Goal: Use online tool/utility: Use online tool/utility

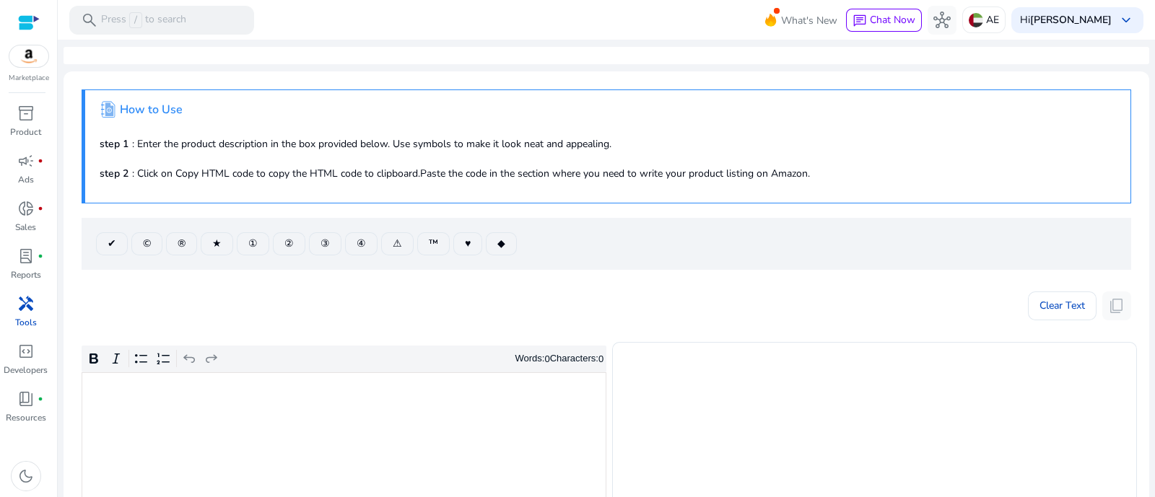
scroll to position [90, 0]
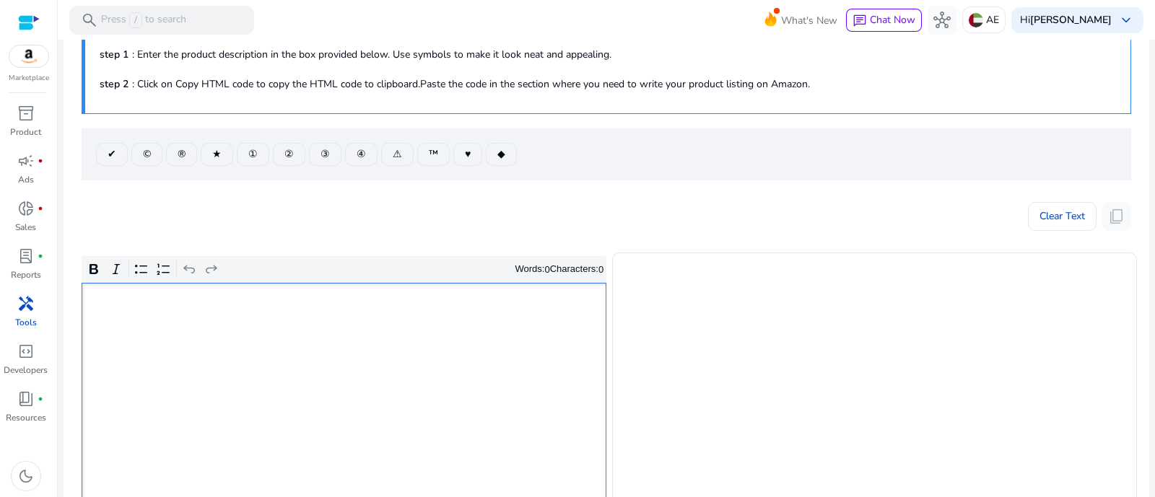
click at [432, 341] on div "Rich Text Editor. Editing area: main. Press Alt+0 for help." at bounding box center [344, 392] width 525 height 218
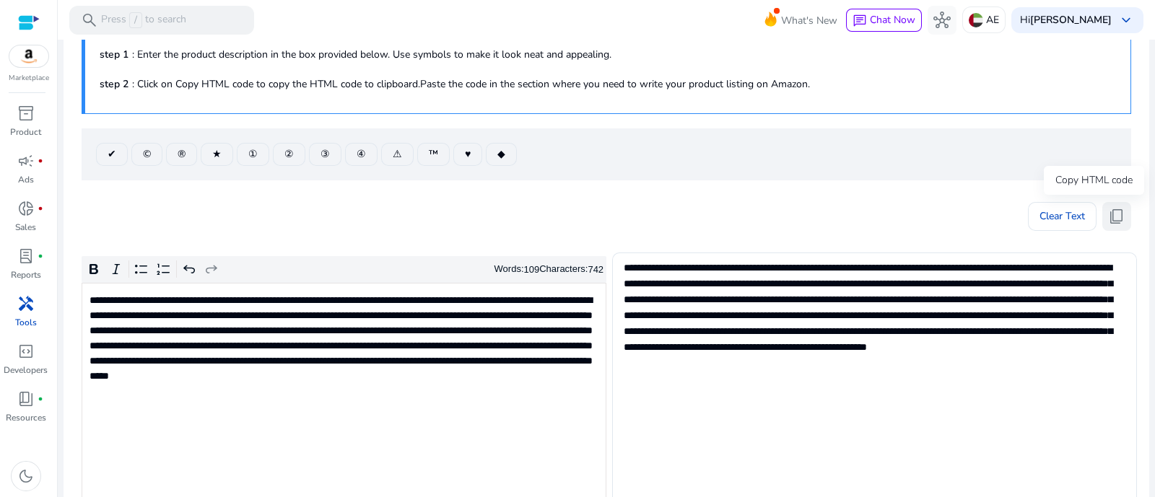
click at [1115, 216] on span "content_copy" at bounding box center [1116, 216] width 17 height 17
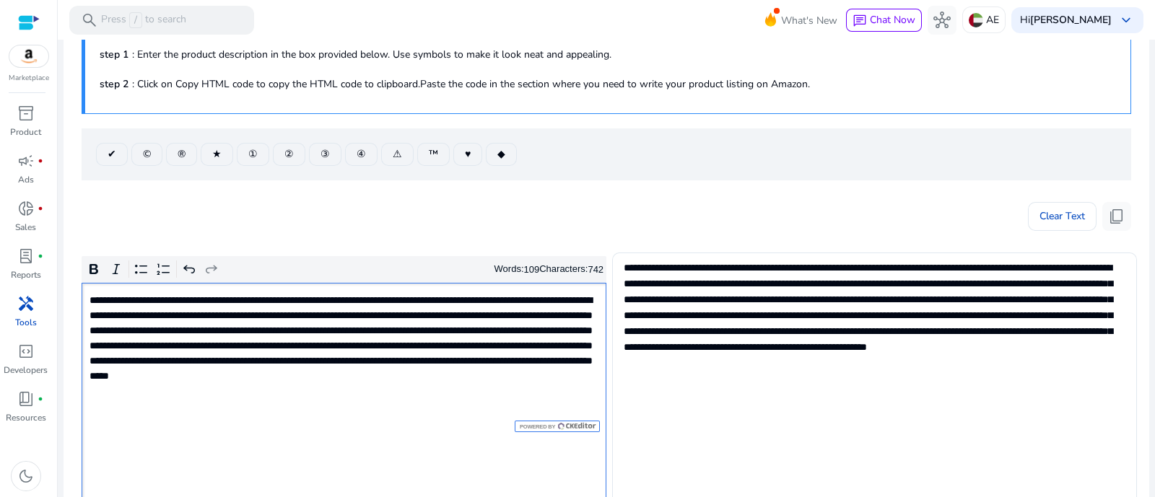
scroll to position [180, 0]
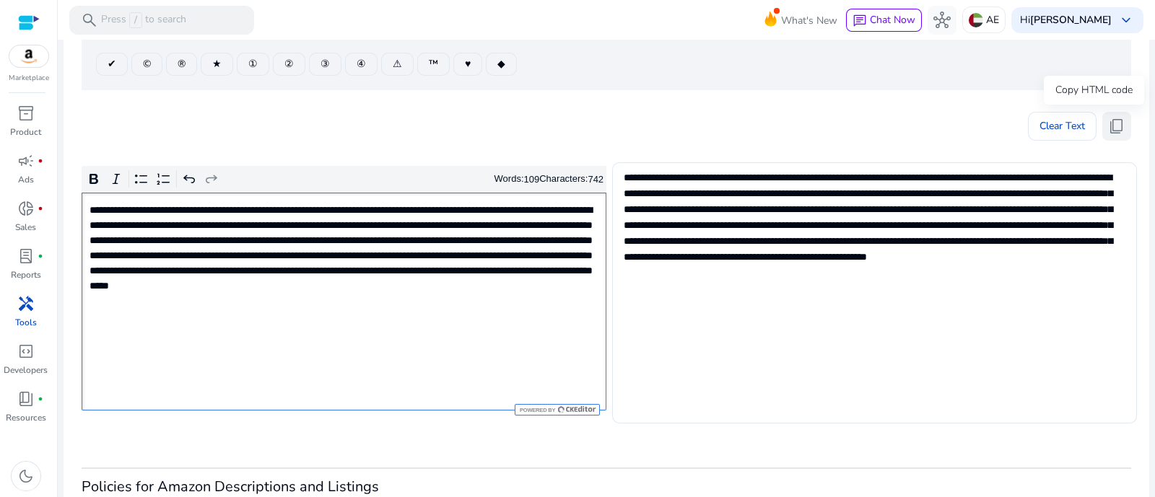
click at [1119, 134] on span "content_copy" at bounding box center [1116, 126] width 17 height 17
click at [1125, 123] on button "content_copy" at bounding box center [1116, 126] width 29 height 29
click at [1120, 127] on button "content_copy" at bounding box center [1116, 126] width 29 height 29
click at [1104, 124] on button "content_copy" at bounding box center [1116, 126] width 29 height 29
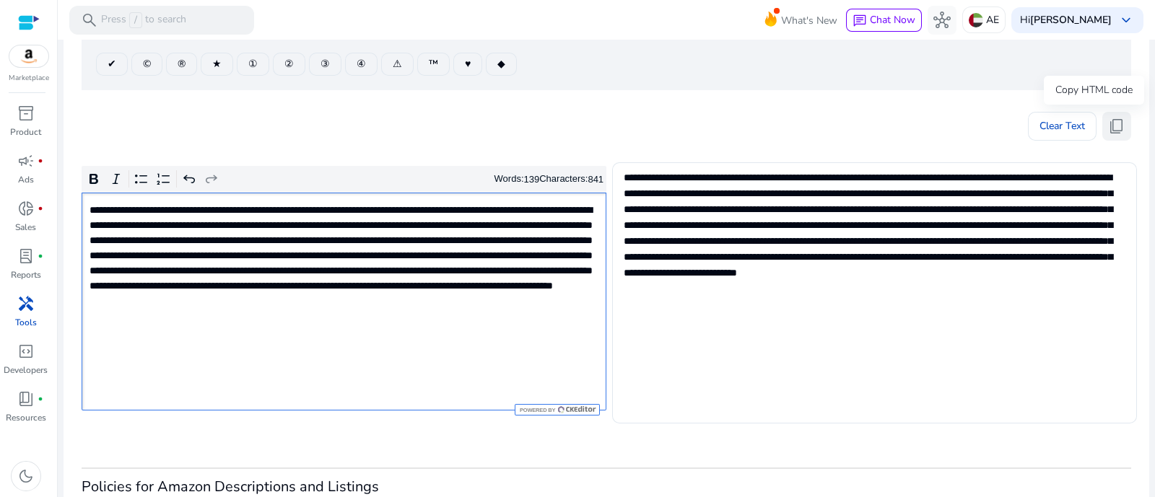
click at [1108, 120] on span "content_copy" at bounding box center [1116, 126] width 17 height 17
click at [1108, 125] on span "content_copy" at bounding box center [1116, 126] width 17 height 17
click at [1112, 121] on span "content_copy" at bounding box center [1116, 126] width 17 height 17
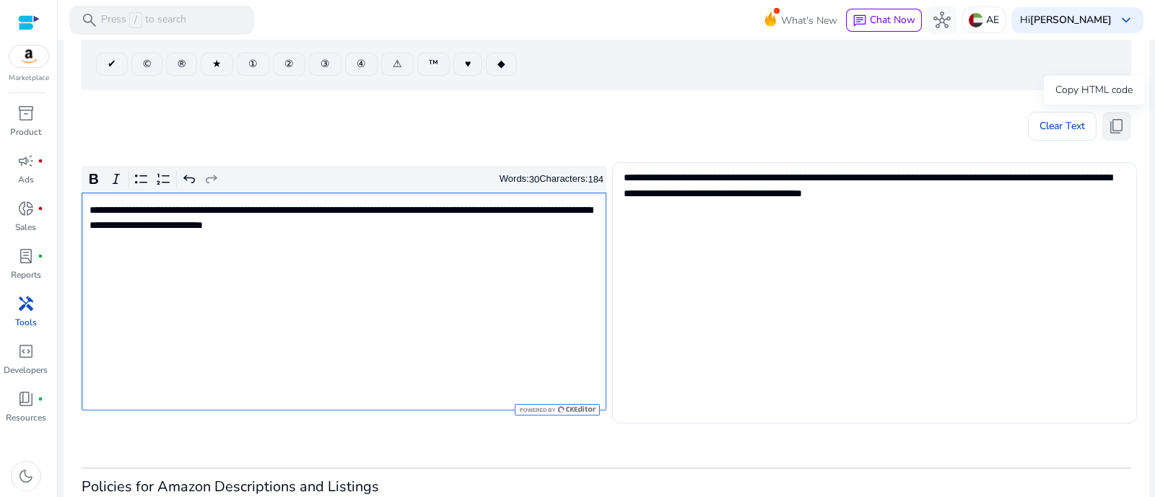
click at [1114, 130] on span "content_copy" at bounding box center [1116, 126] width 17 height 17
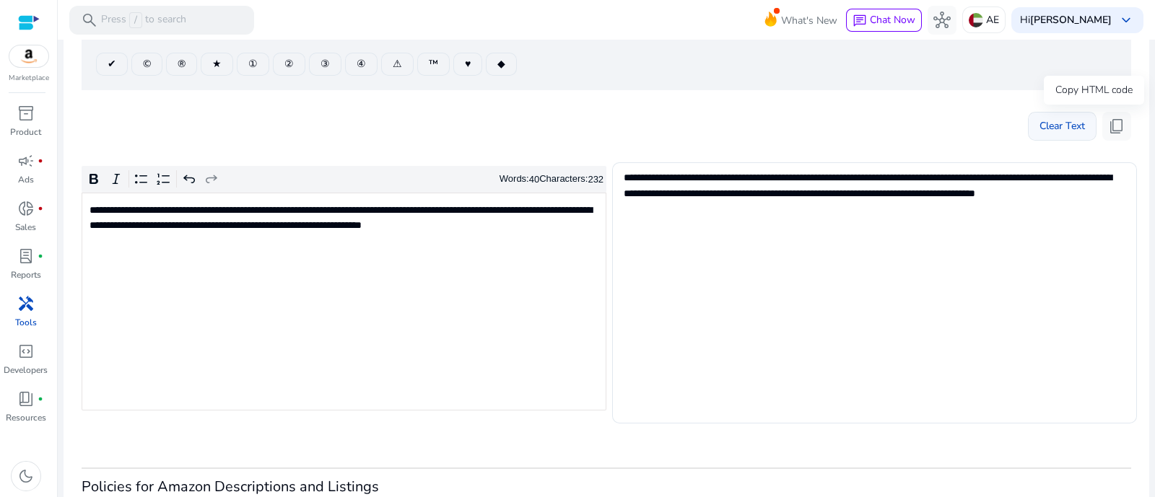
drag, startPoint x: 1114, startPoint y: 121, endPoint x: 1081, endPoint y: 121, distance: 33.2
click at [1112, 121] on span "content_copy" at bounding box center [1116, 126] width 17 height 17
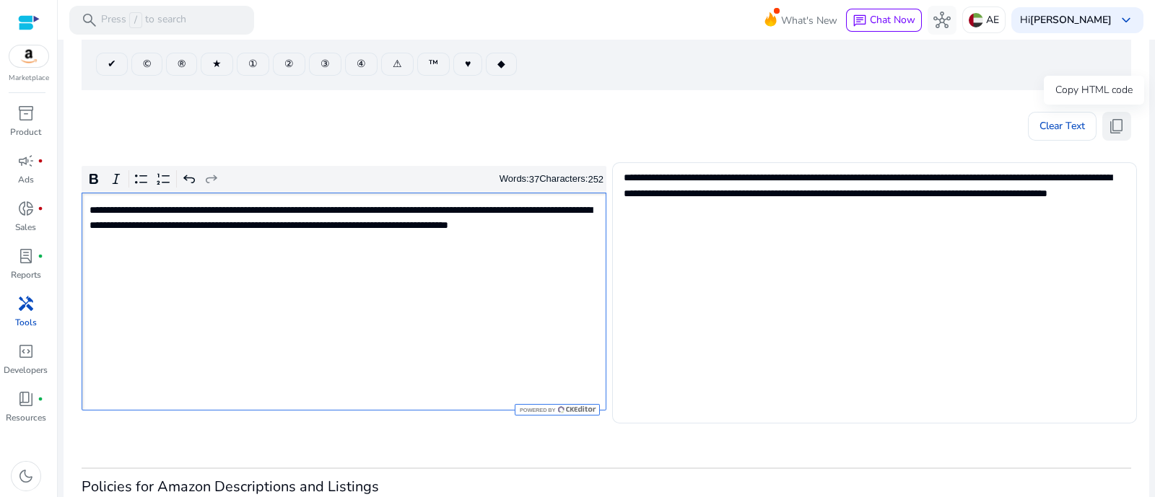
click at [1108, 124] on span "content_copy" at bounding box center [1116, 126] width 17 height 17
click at [486, 276] on div "**********" at bounding box center [344, 302] width 525 height 218
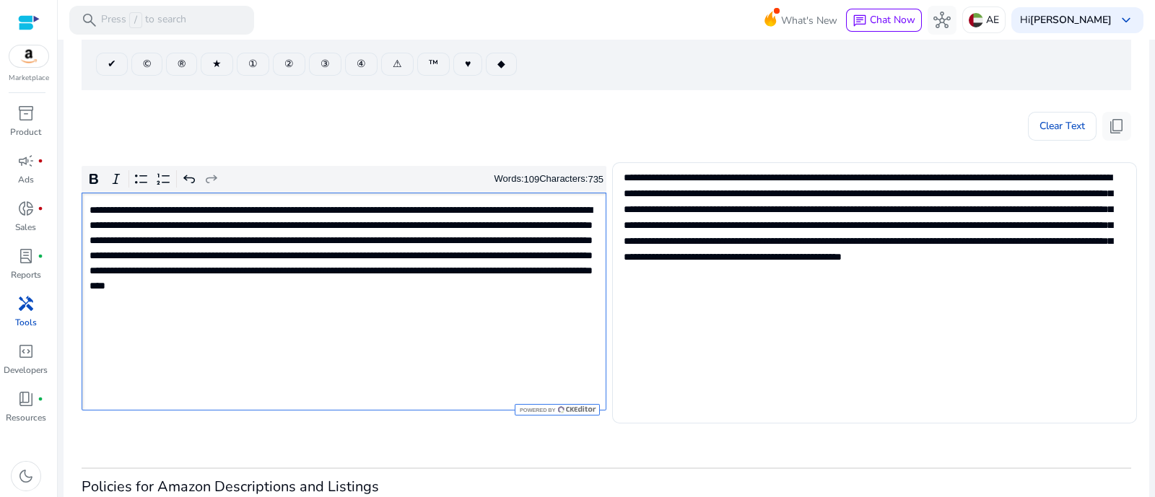
type textarea "**********"
click at [1117, 118] on span "content_copy" at bounding box center [1116, 126] width 17 height 17
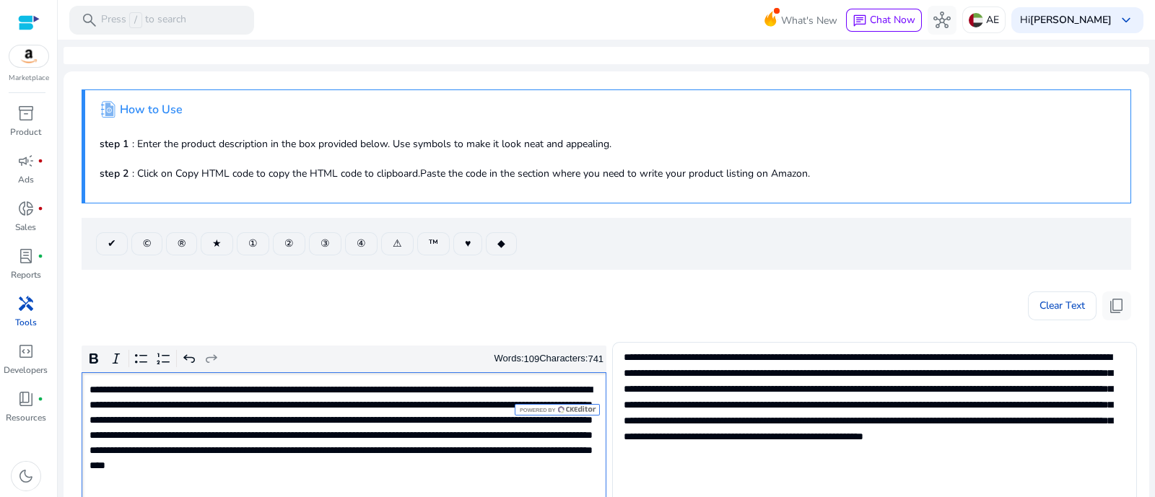
scroll to position [180, 0]
